Goal: Contribute content

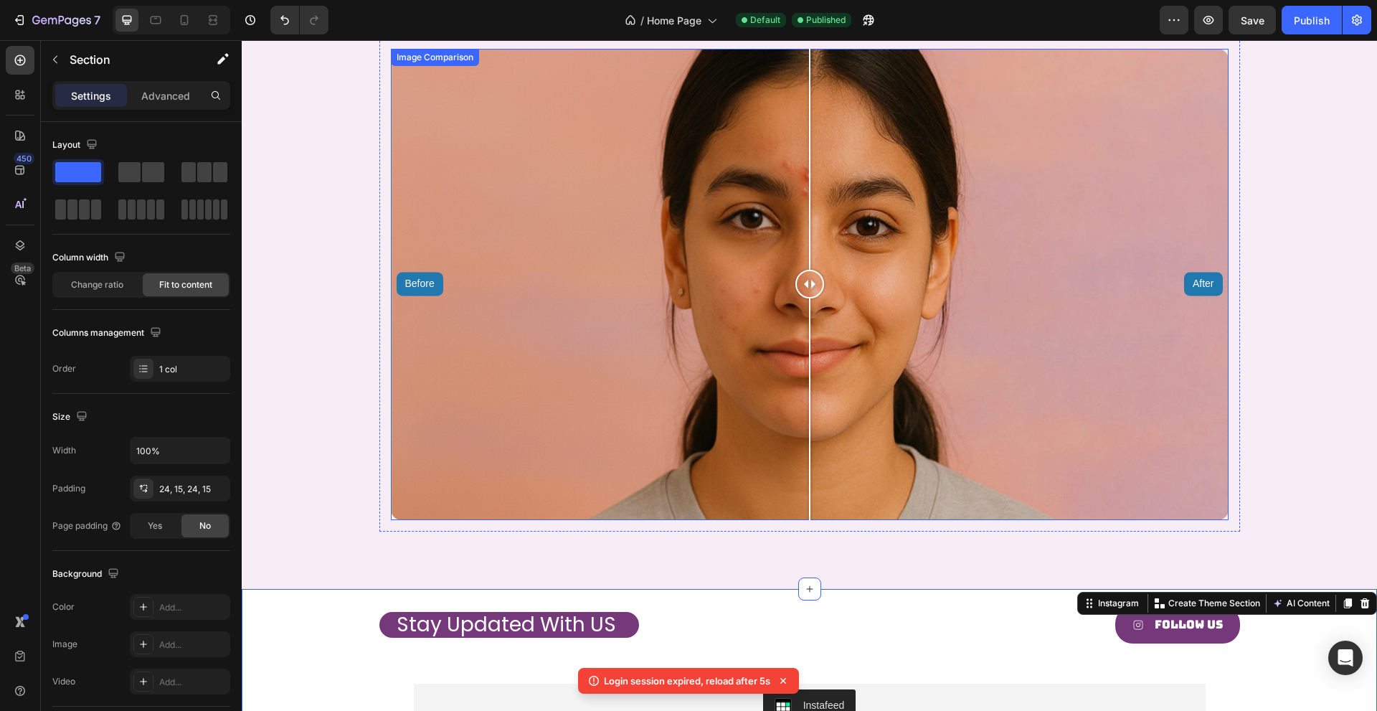
scroll to position [1775, 0]
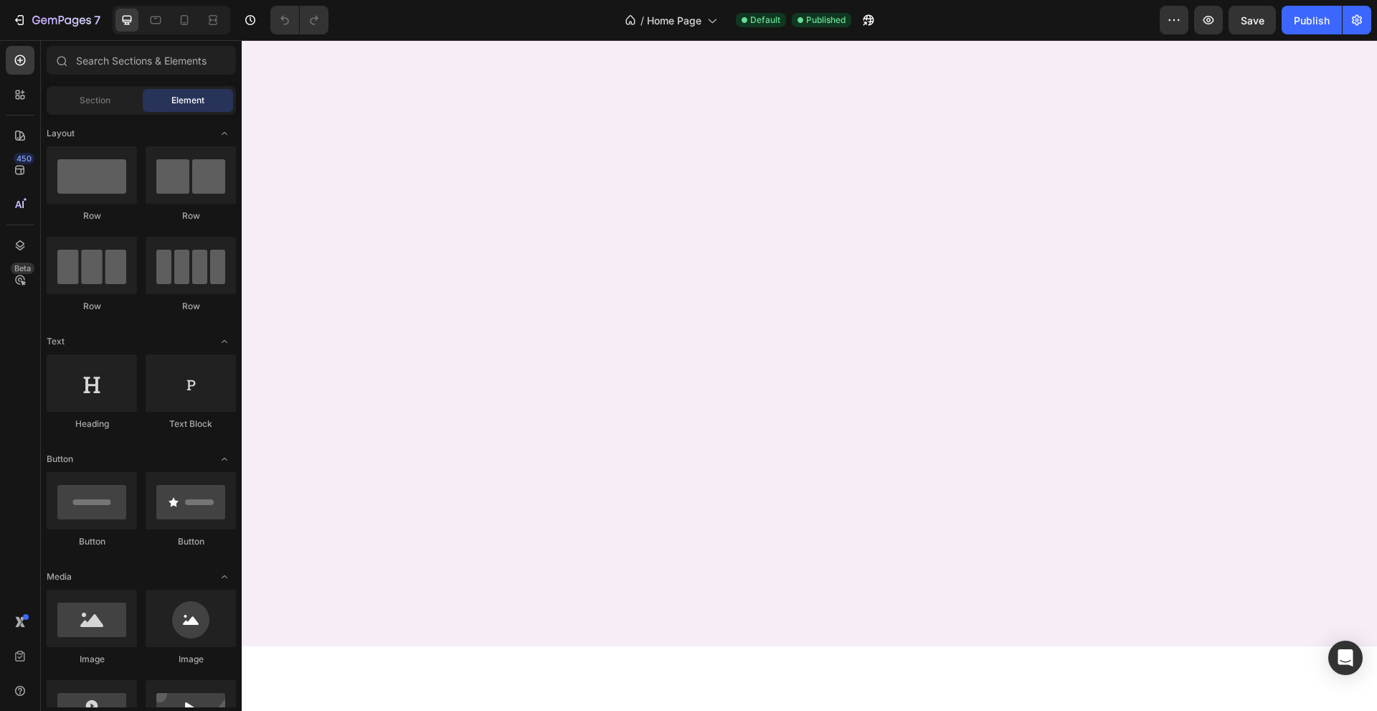
scroll to position [412, 0]
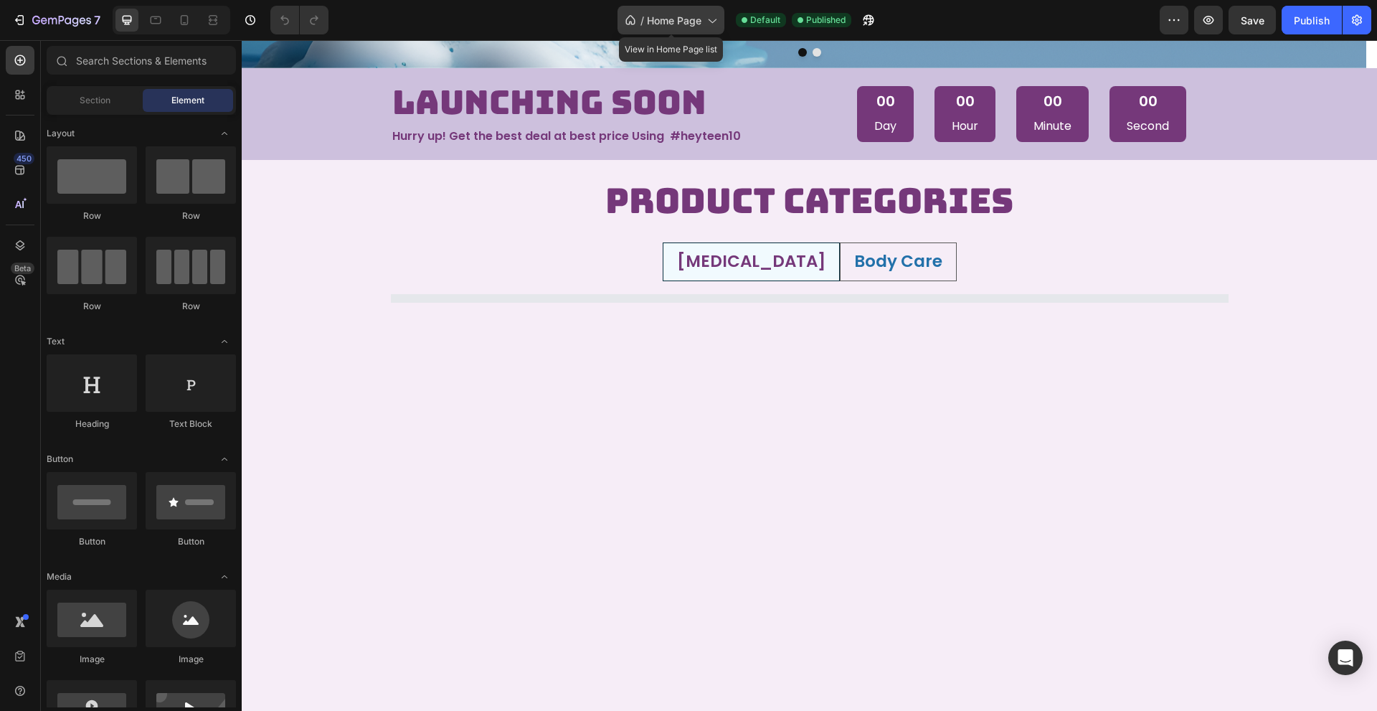
click at [671, 27] on span "Home Page" at bounding box center [674, 20] width 54 height 15
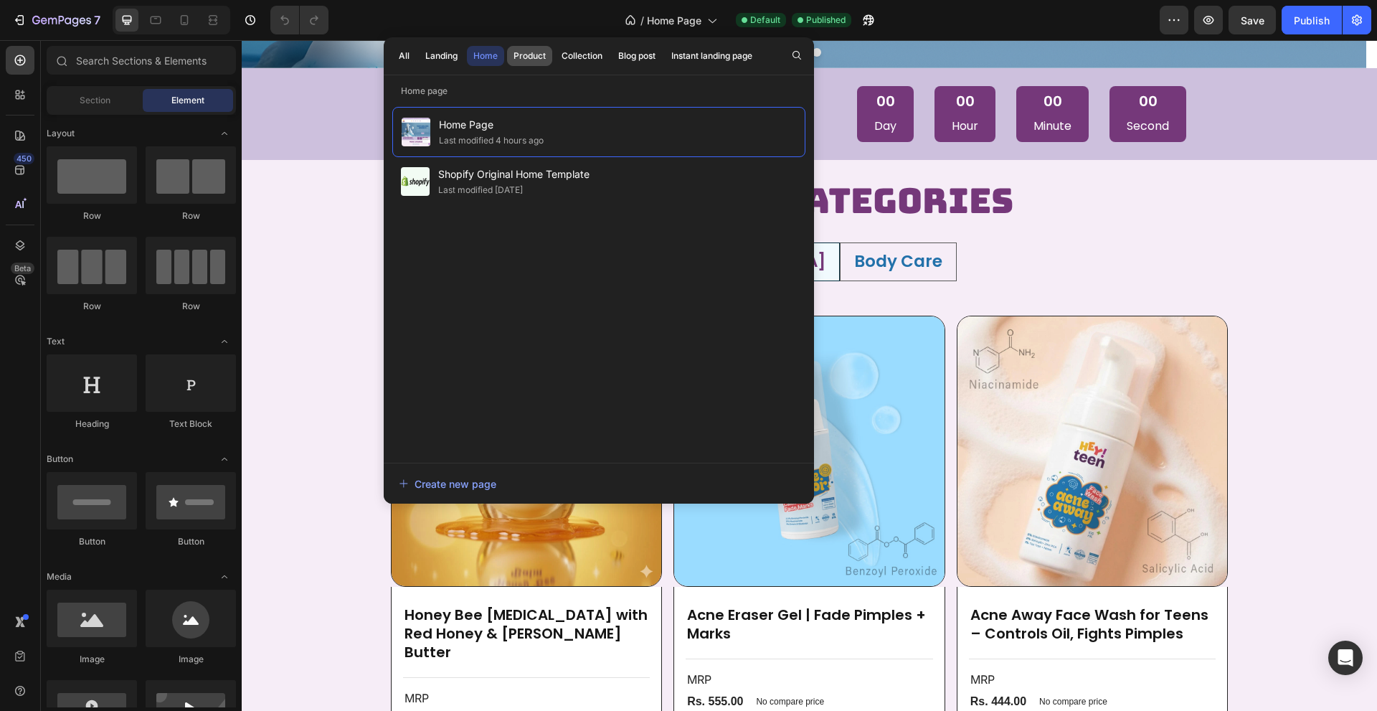
click at [533, 60] on div "Product" at bounding box center [529, 55] width 32 height 13
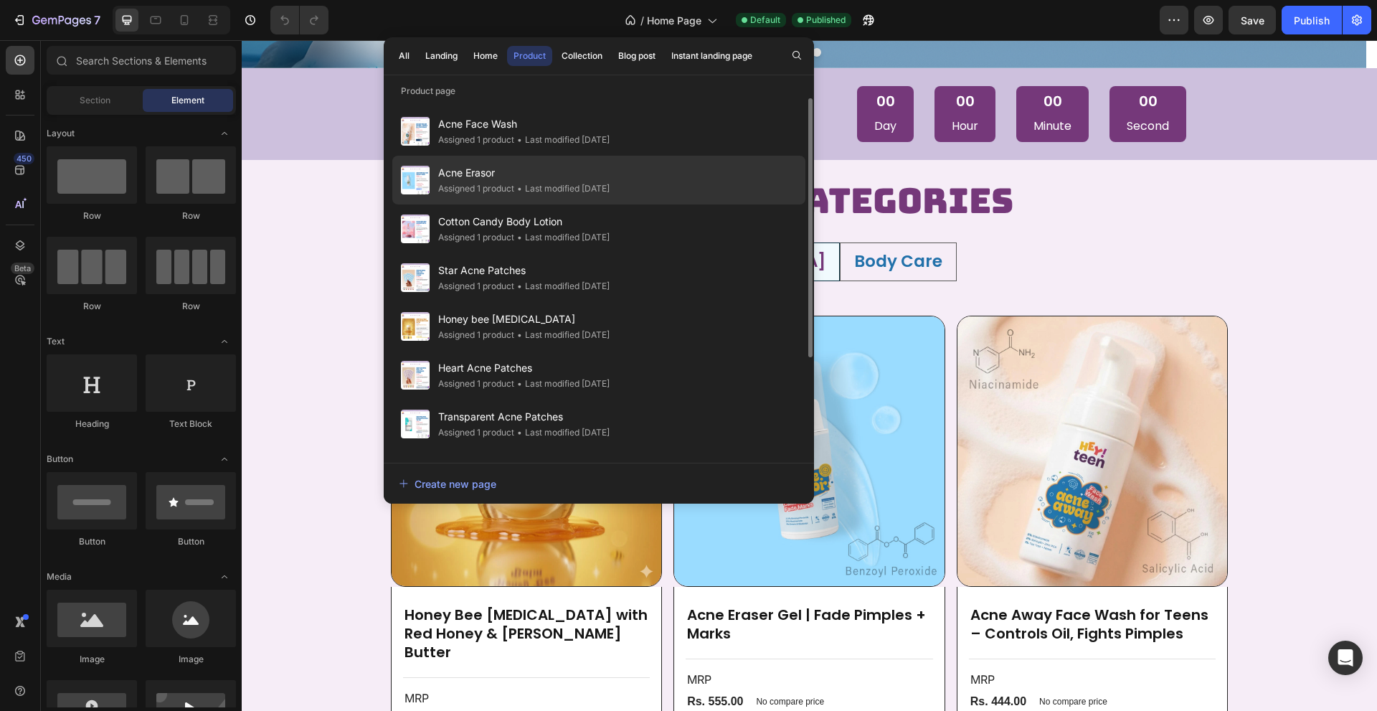
click at [523, 168] on span "Acne Erasor" at bounding box center [523, 172] width 171 height 17
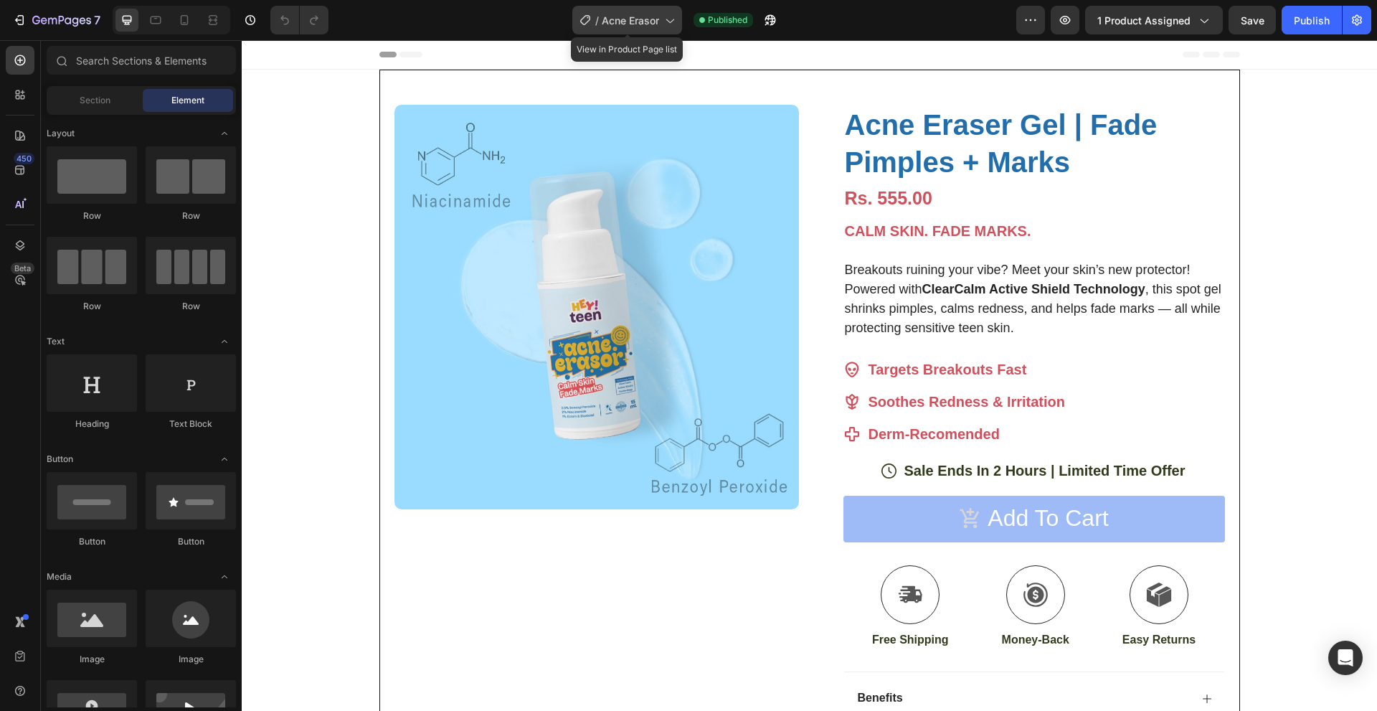
click at [675, 20] on icon at bounding box center [669, 20] width 14 height 14
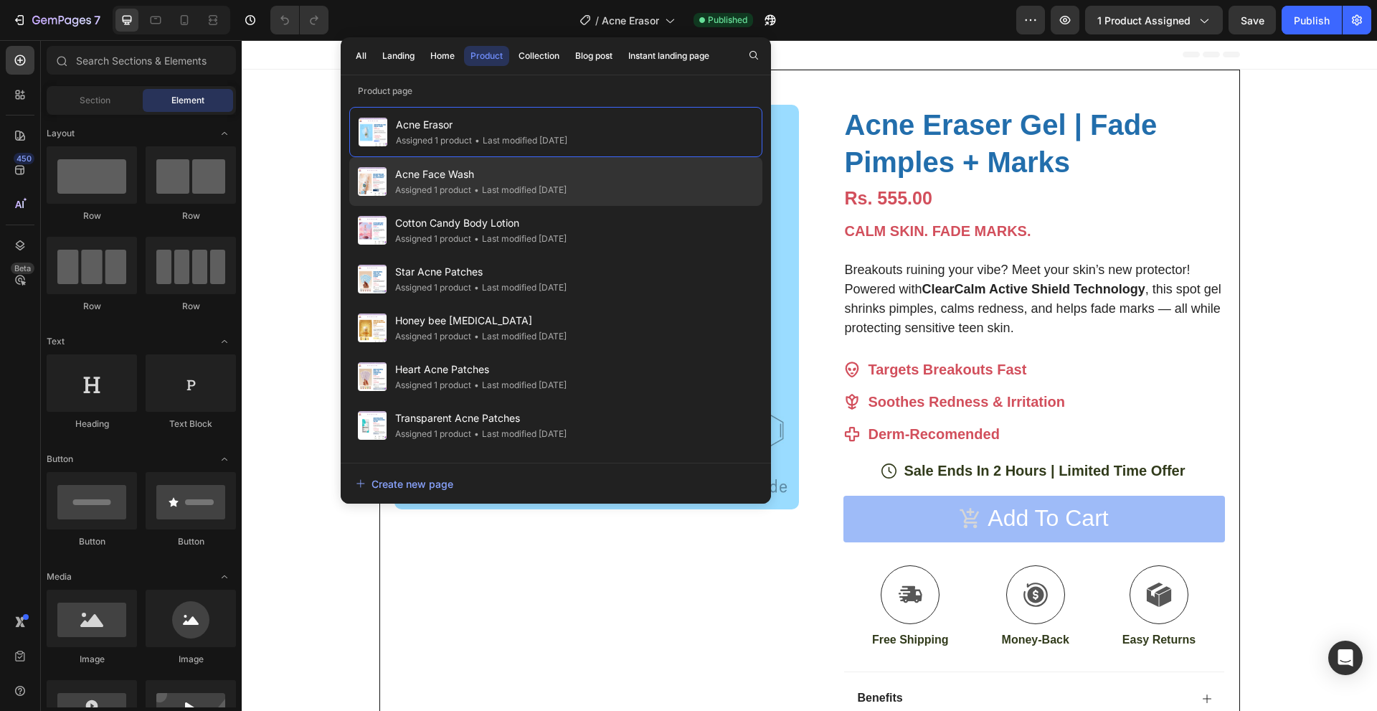
click at [529, 181] on span "Acne Face Wash" at bounding box center [480, 174] width 171 height 17
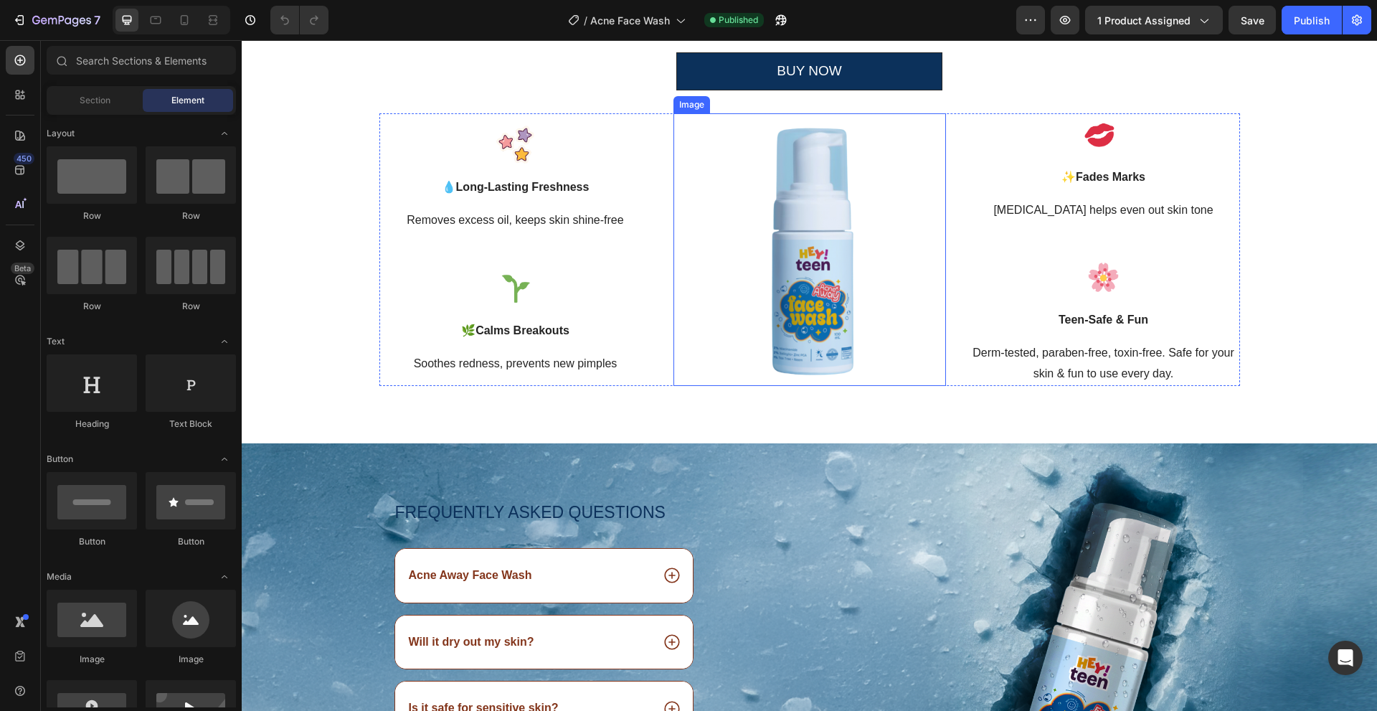
scroll to position [2151, 0]
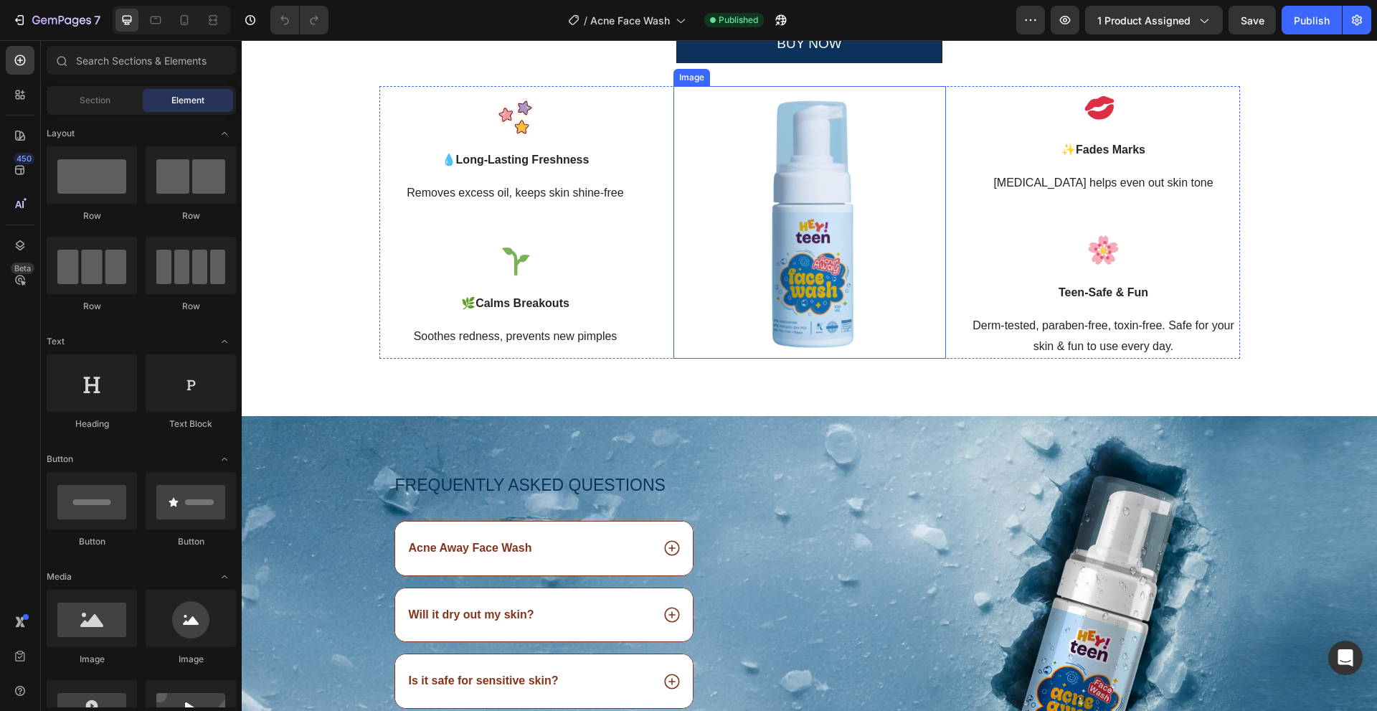
click at [787, 246] on img at bounding box center [809, 222] width 272 height 272
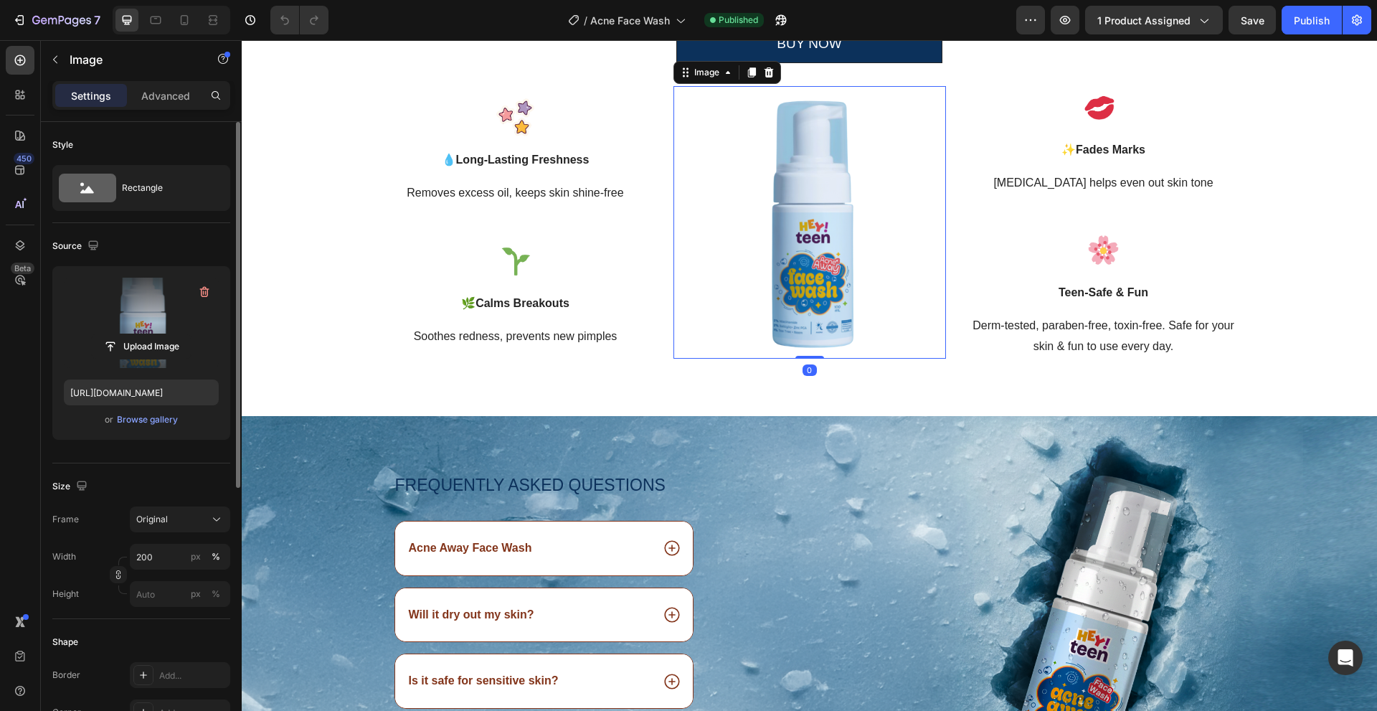
click at [193, 341] on div "Upload Image" at bounding box center [141, 346] width 155 height 26
click at [151, 328] on label at bounding box center [141, 322] width 155 height 90
click at [151, 334] on input "file" at bounding box center [141, 346] width 99 height 24
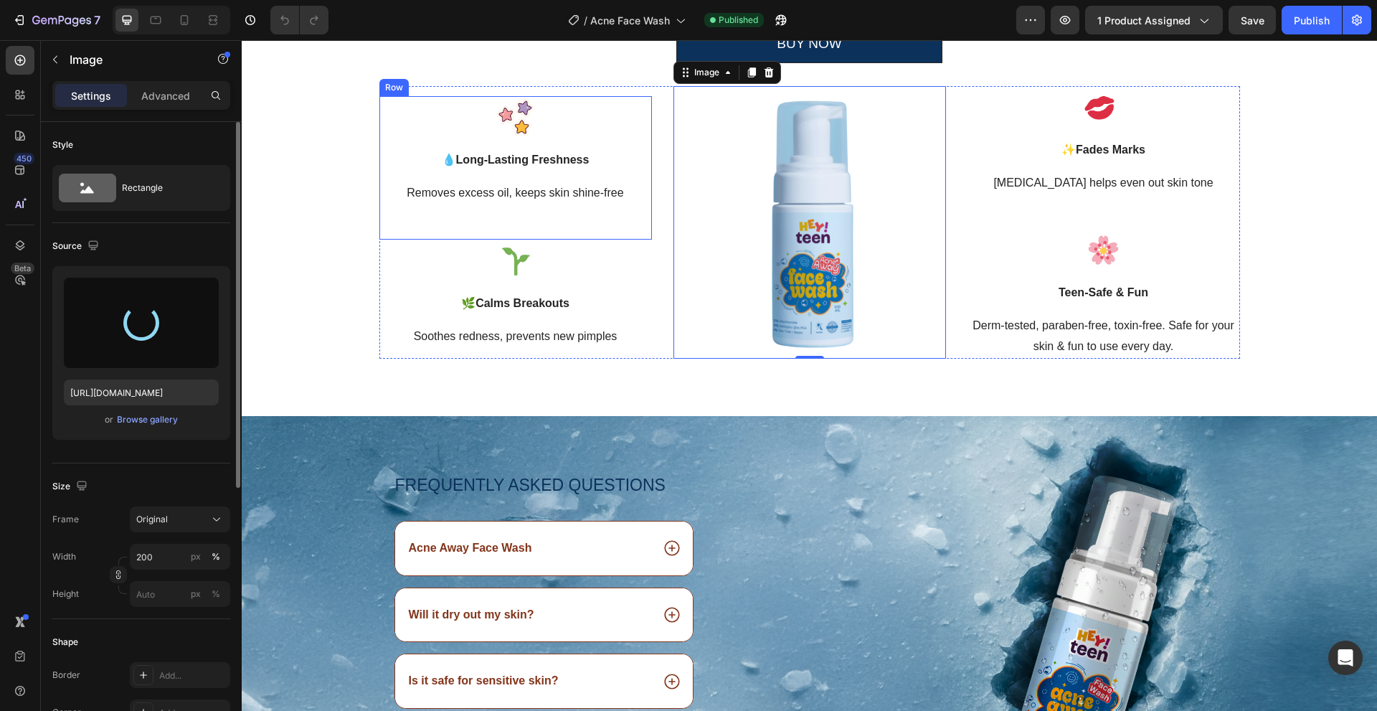
type input "https://cdn.shopify.com/s/files/1/0960/4936/5314/files/gempages_583375505013605…"
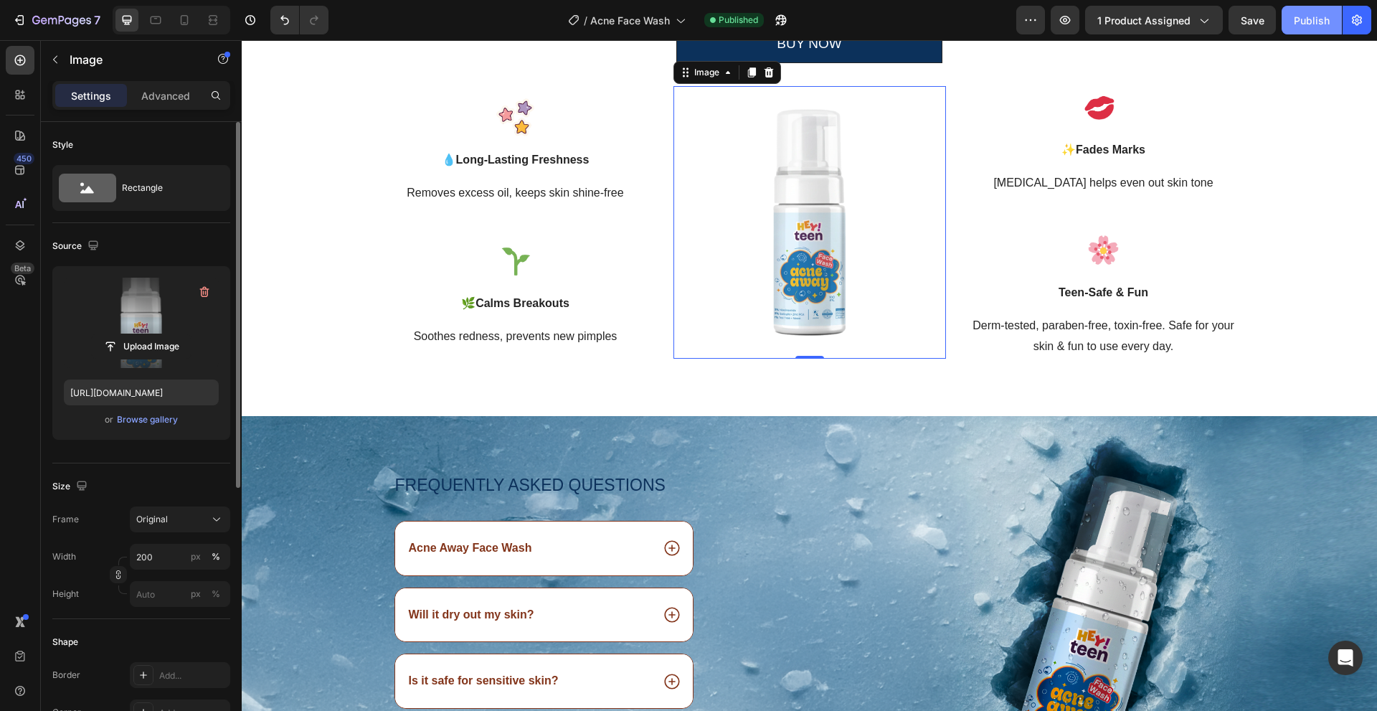
click at [1337, 10] on button "Publish" at bounding box center [1311, 20] width 60 height 29
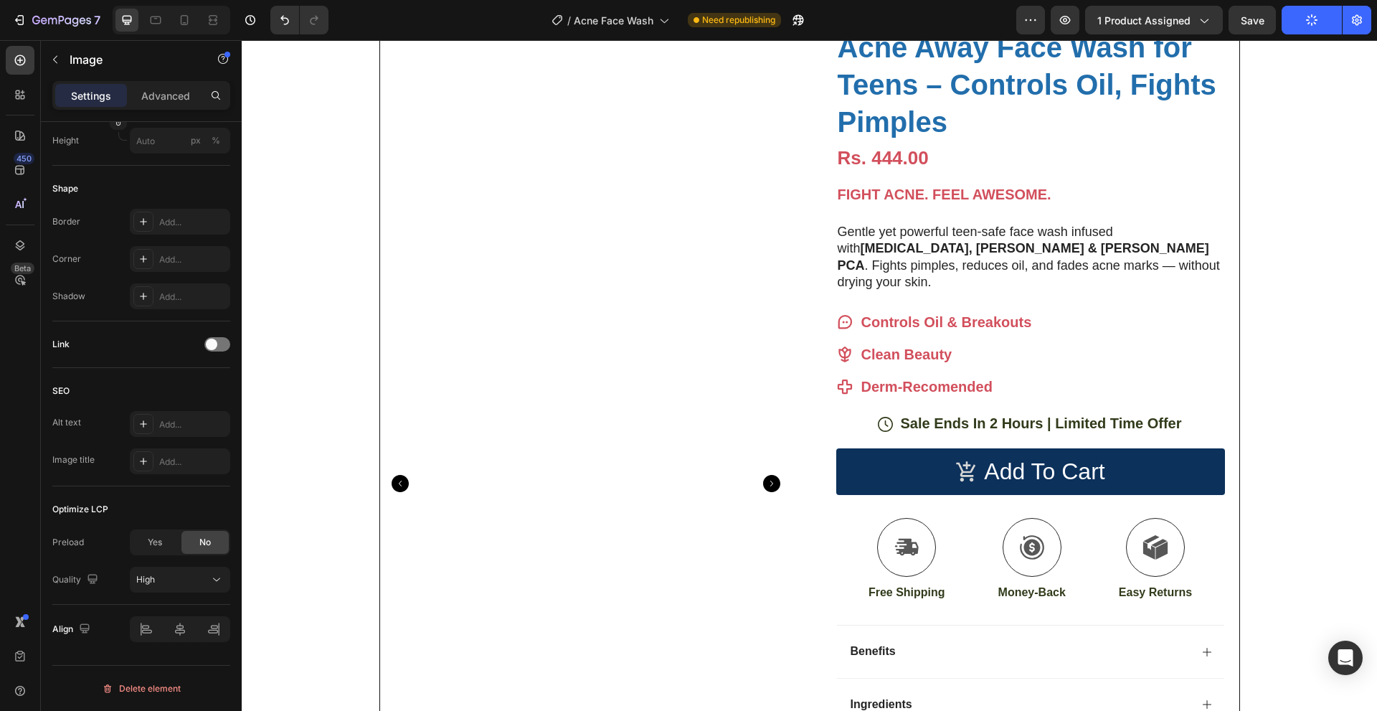
scroll to position [0, 0]
